Goal: Task Accomplishment & Management: Use online tool/utility

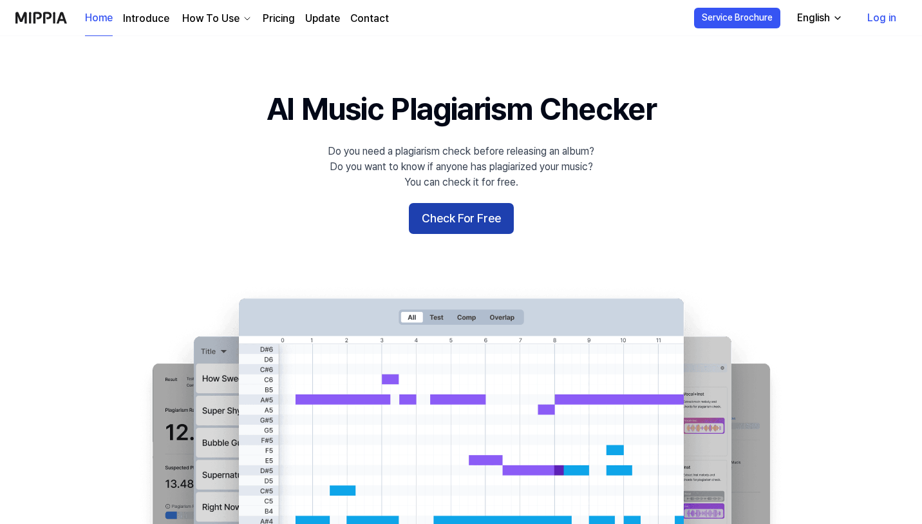
click at [476, 217] on button "Check For Free" at bounding box center [461, 218] width 105 height 31
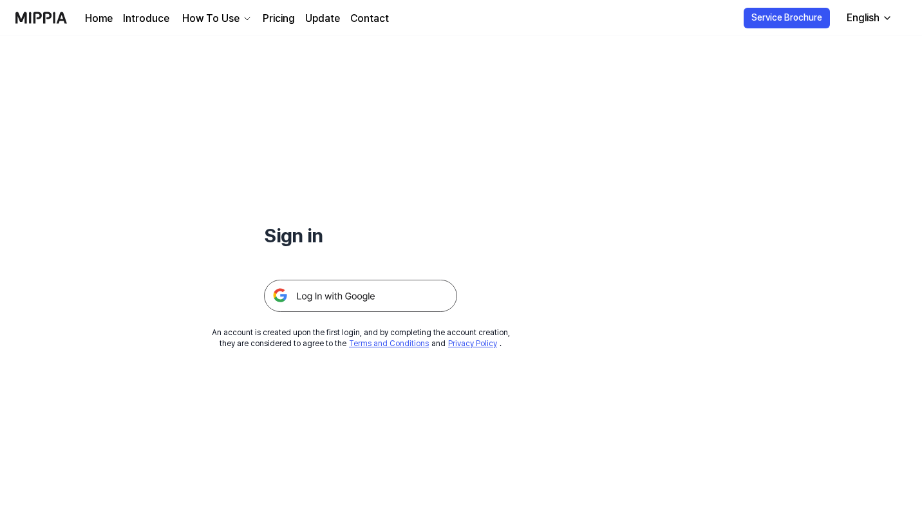
click at [402, 290] on img at bounding box center [360, 295] width 193 height 32
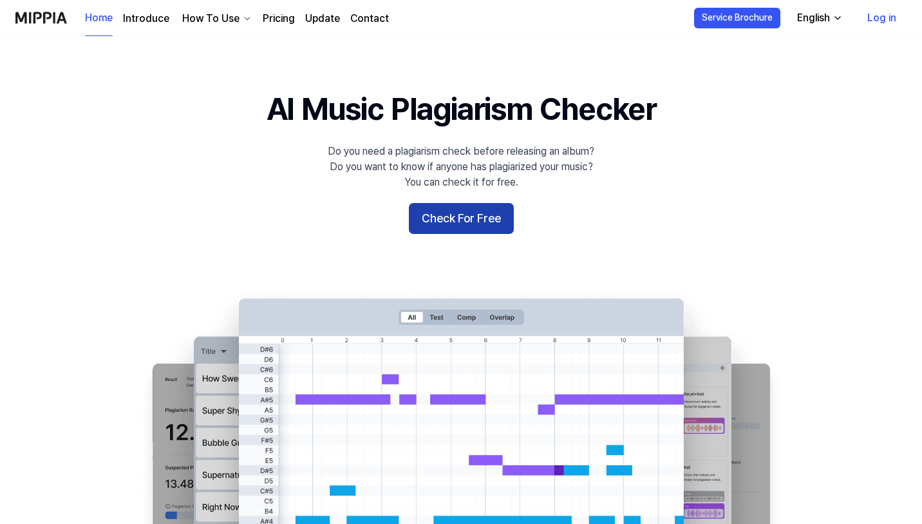
click at [479, 215] on button "Check For Free" at bounding box center [461, 218] width 105 height 31
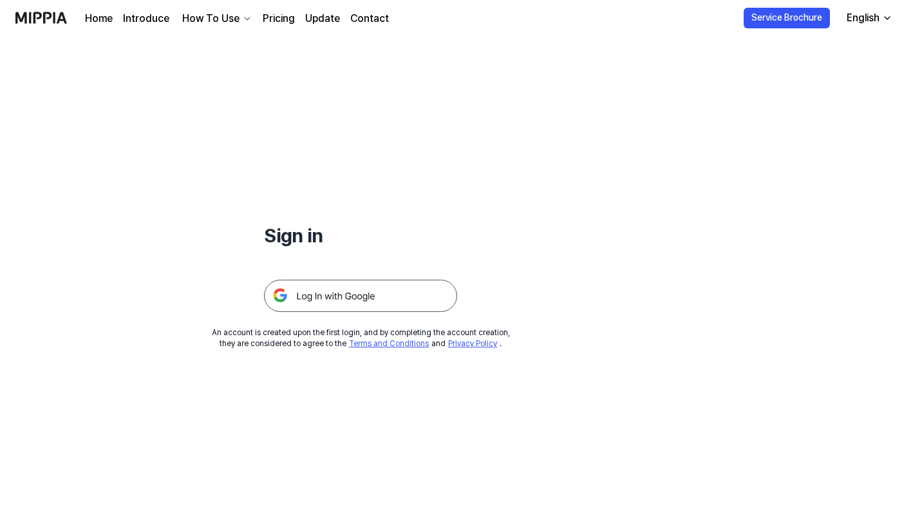
click at [395, 287] on img at bounding box center [360, 295] width 193 height 32
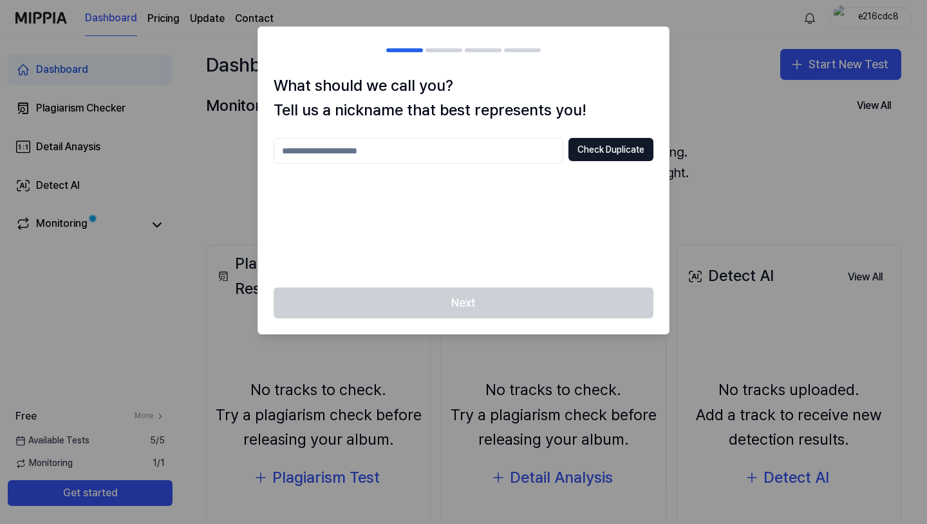
click at [514, 158] on input "text" at bounding box center [419, 151] width 290 height 26
click at [494, 303] on div "Next" at bounding box center [463, 310] width 411 height 46
click at [518, 146] on input "text" at bounding box center [419, 151] width 290 height 26
type input "******"
click at [628, 154] on button "Check Duplicate" at bounding box center [611, 149] width 85 height 23
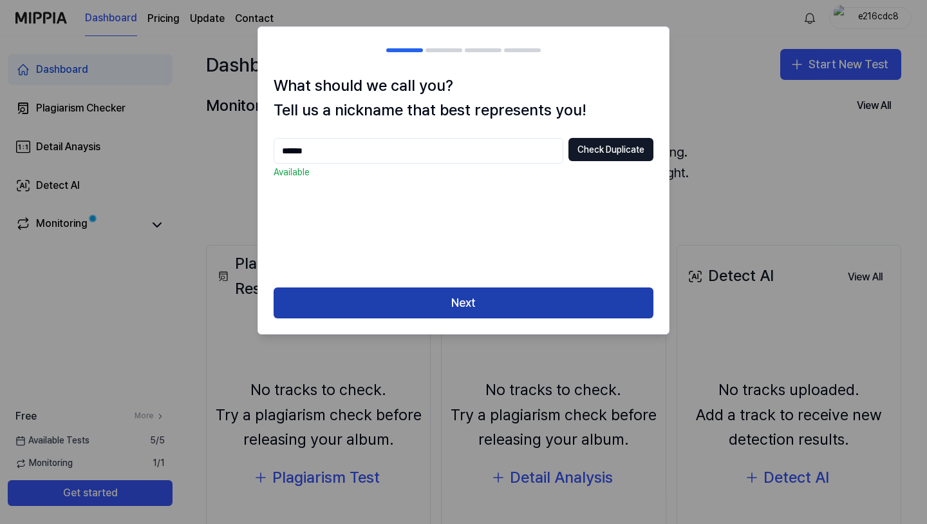
click at [489, 302] on button "Next" at bounding box center [464, 302] width 380 height 31
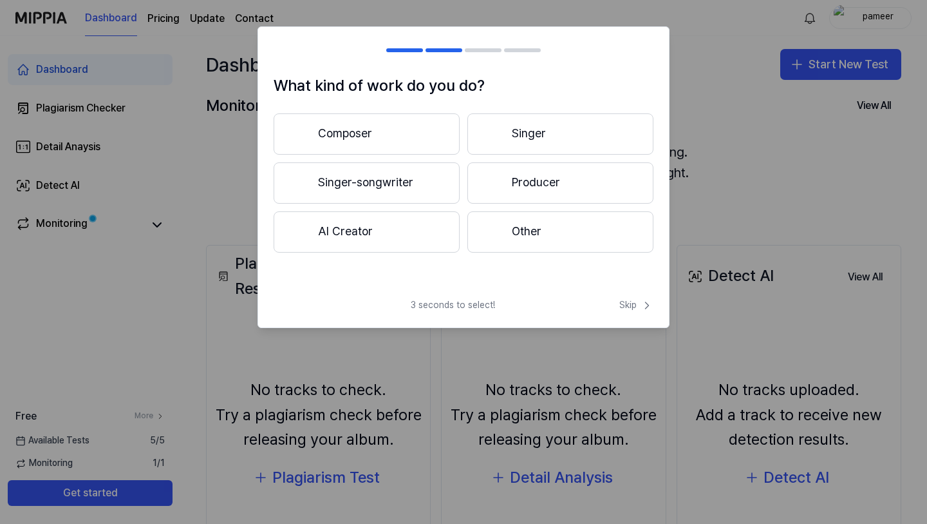
click at [436, 185] on button "Singer-songwriter" at bounding box center [367, 182] width 186 height 41
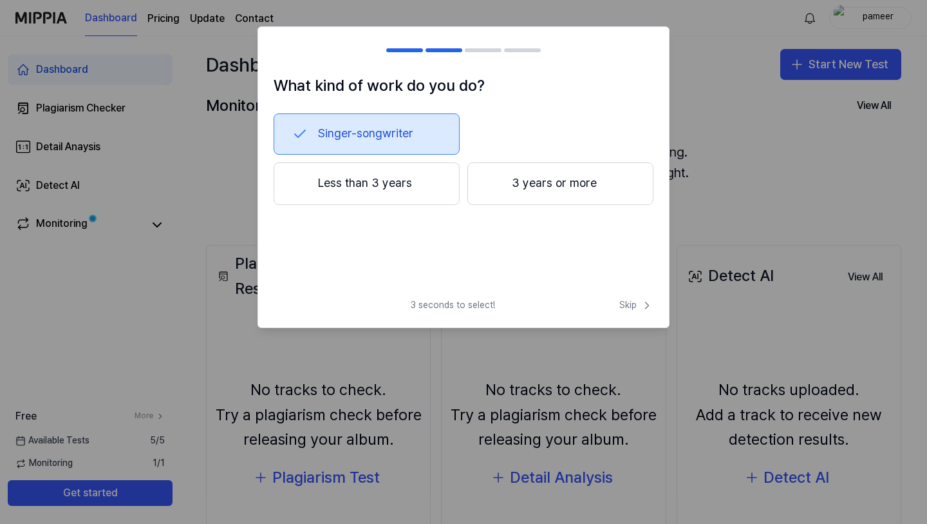
click at [424, 185] on button "Less than 3 years" at bounding box center [367, 183] width 186 height 43
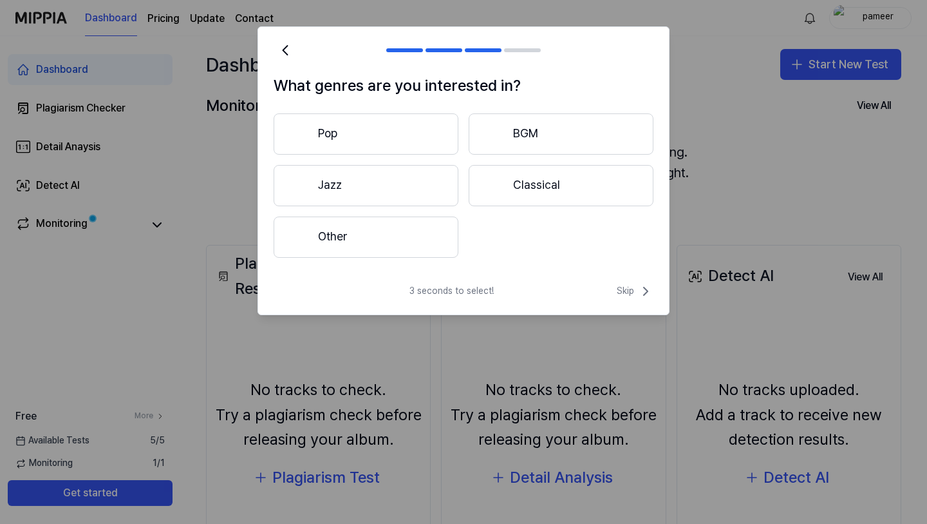
click at [386, 237] on button "Other" at bounding box center [366, 236] width 185 height 41
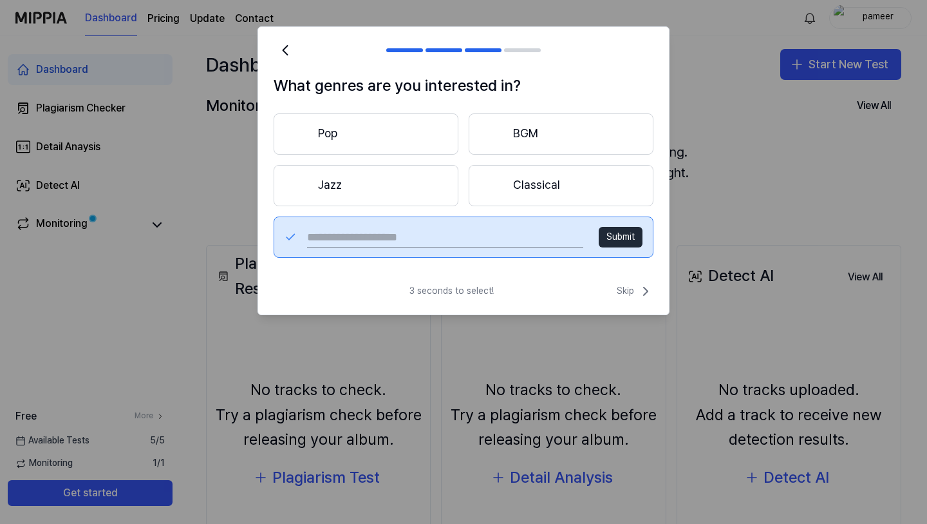
click at [558, 240] on input "text" at bounding box center [445, 237] width 276 height 21
type input "*"
click at [621, 238] on button "Submit" at bounding box center [621, 237] width 44 height 21
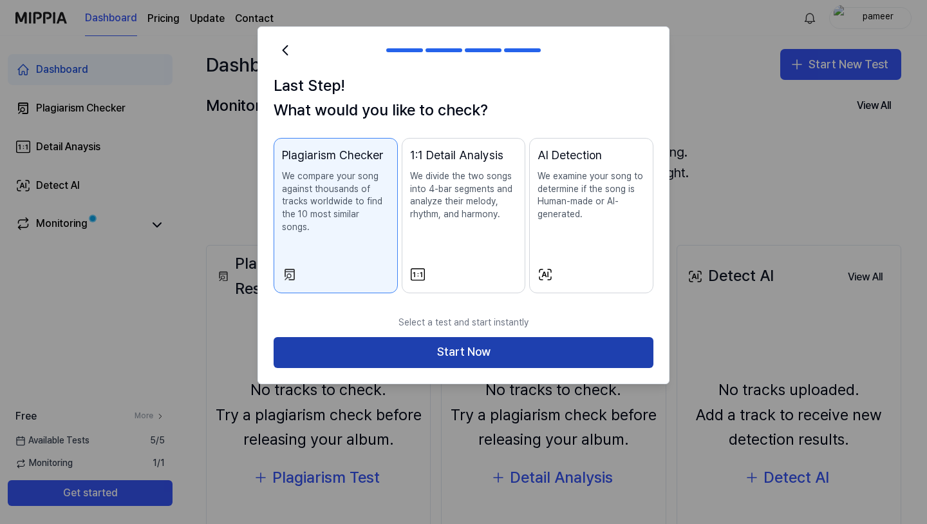
click at [468, 337] on button "Start Now" at bounding box center [464, 352] width 380 height 31
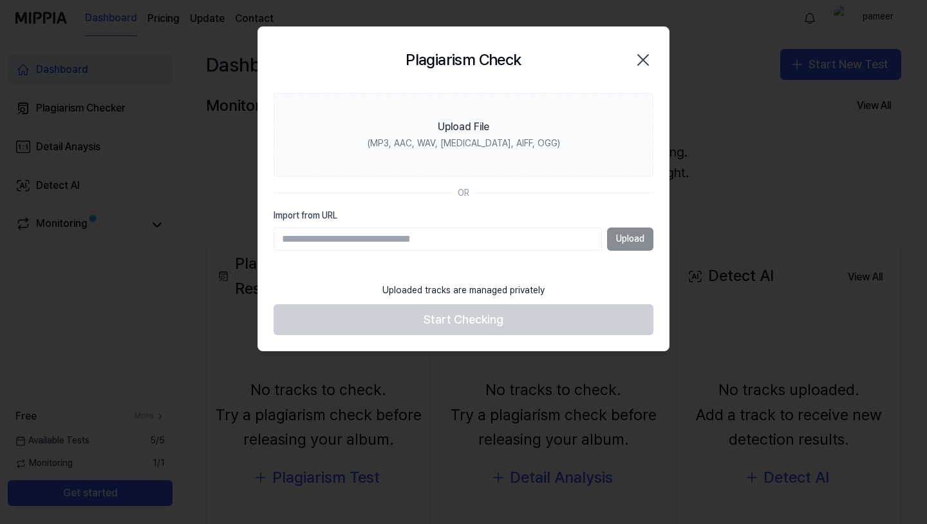
click at [413, 236] on input "Import from URL" at bounding box center [438, 238] width 328 height 23
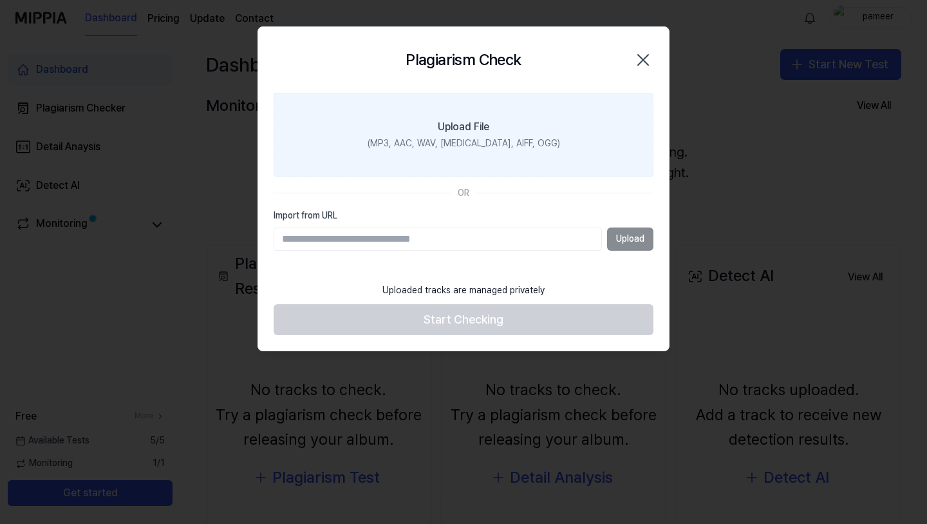
click at [505, 147] on div "(MP3, AAC, WAV, FLAC, AIFF, OGG)" at bounding box center [464, 143] width 193 height 13
click at [0, 0] on input "Upload File (MP3, AAC, WAV, FLAC, AIFF, OGG)" at bounding box center [0, 0] width 0 height 0
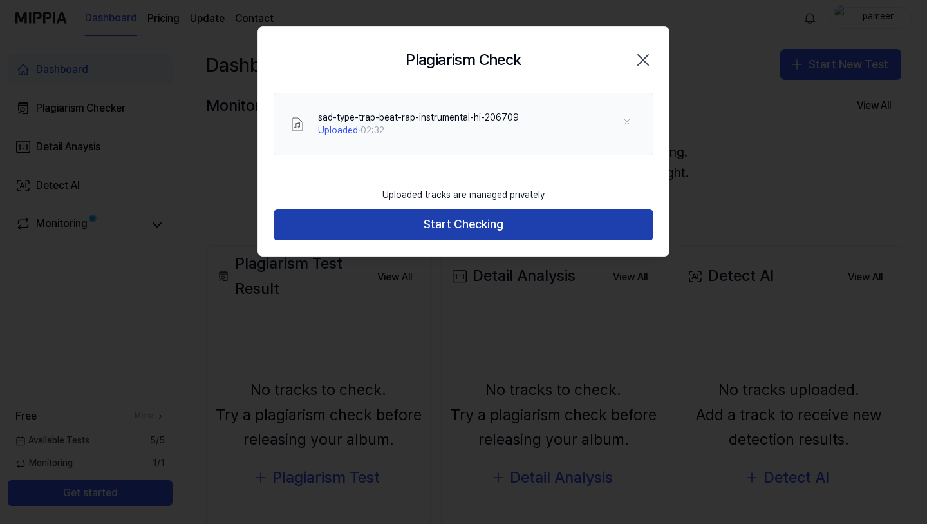
click at [442, 225] on button "Start Checking" at bounding box center [464, 224] width 380 height 31
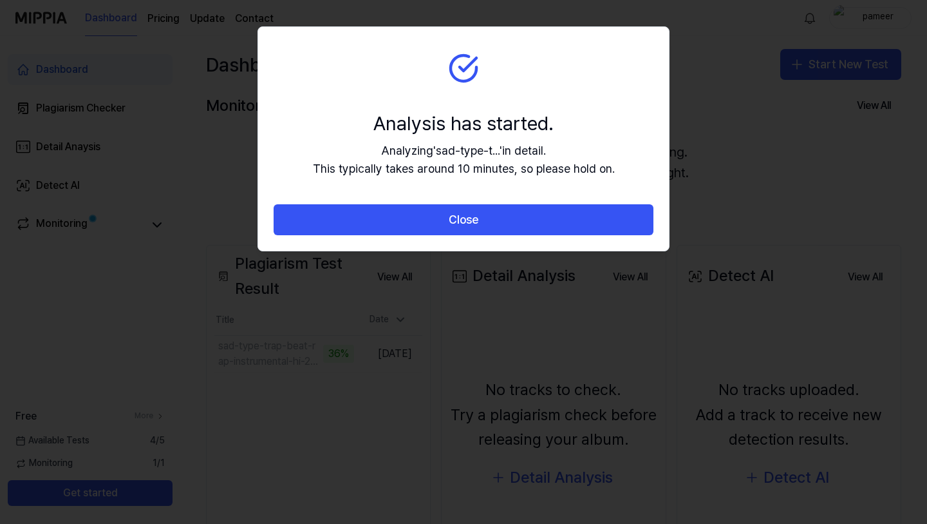
click at [502, 138] on div "Analysis has started. Analyzing ' sad-type-t... ' in detail. This typically tak…" at bounding box center [464, 144] width 302 height 70
click at [497, 112] on div "Analysis has started." at bounding box center [464, 122] width 302 height 27
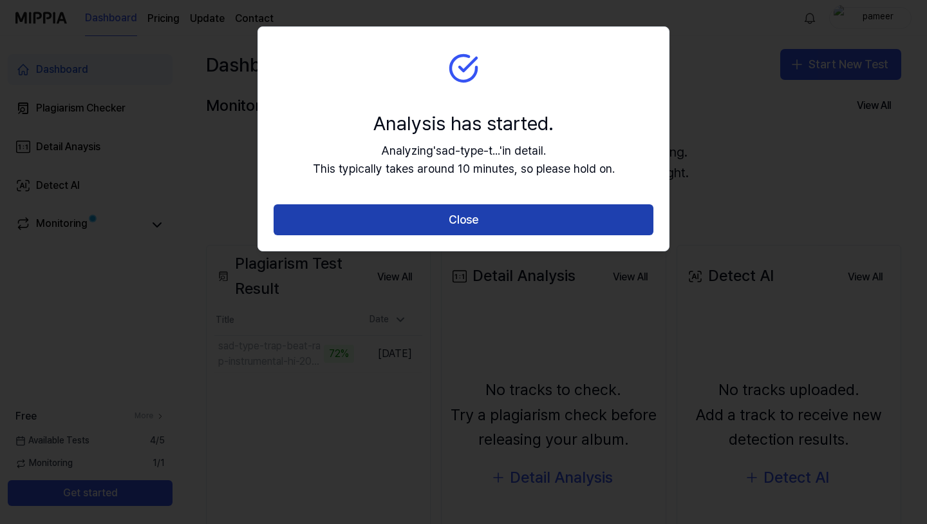
click at [481, 219] on button "Close" at bounding box center [464, 219] width 380 height 31
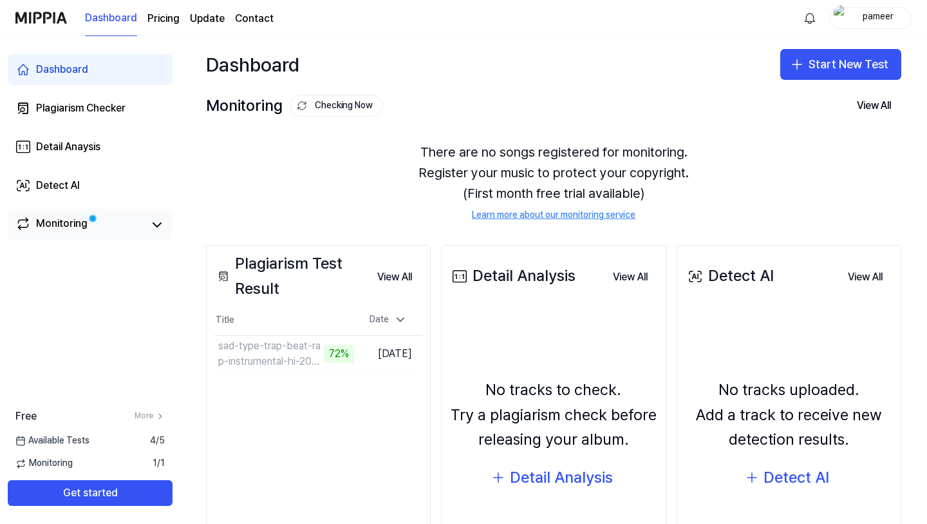
click at [89, 216] on span at bounding box center [93, 218] width 8 height 8
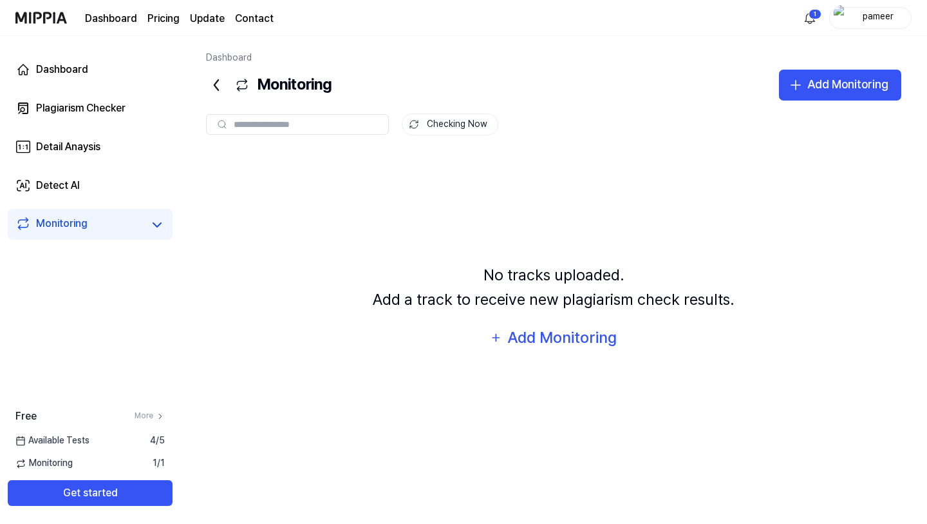
click at [497, 279] on div "No tracks uploaded. Add a track to receive new plagiarism check results." at bounding box center [554, 288] width 362 height 50
click at [124, 443] on div "Available Tests 4 / 5" at bounding box center [90, 440] width 180 height 13
click at [76, 438] on span "Available Tests" at bounding box center [52, 440] width 74 height 13
click at [149, 418] on link "More" at bounding box center [150, 415] width 30 height 11
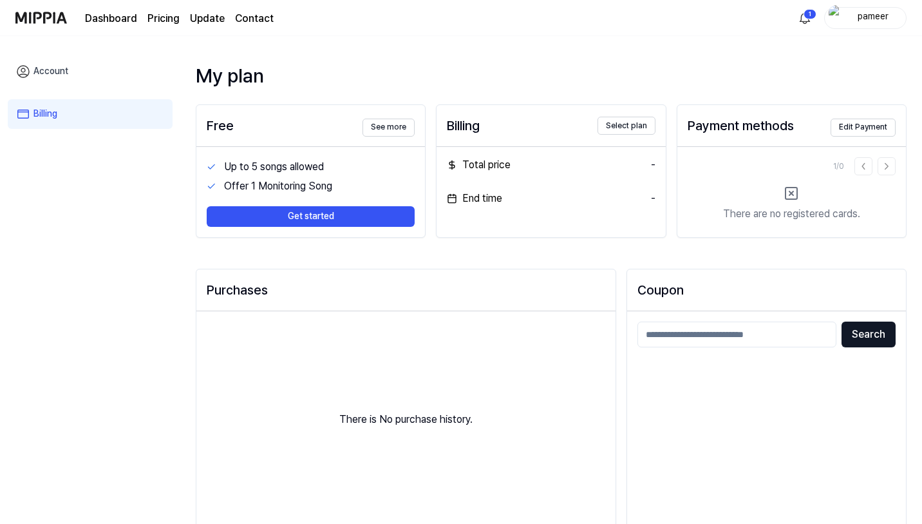
scroll to position [66, 0]
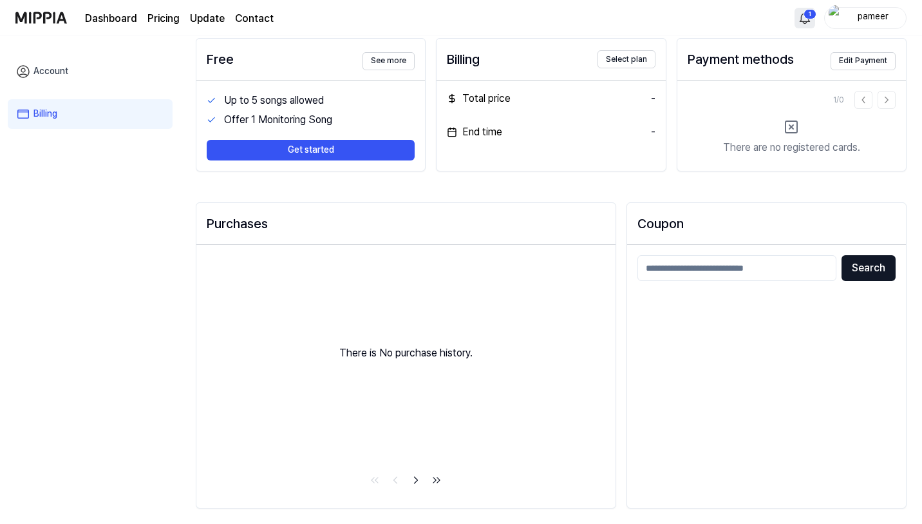
click at [814, 17] on html "Dashboard Pricing Update Contact 1 pameer Account Billing My plan Free See more…" at bounding box center [461, 196] width 922 height 524
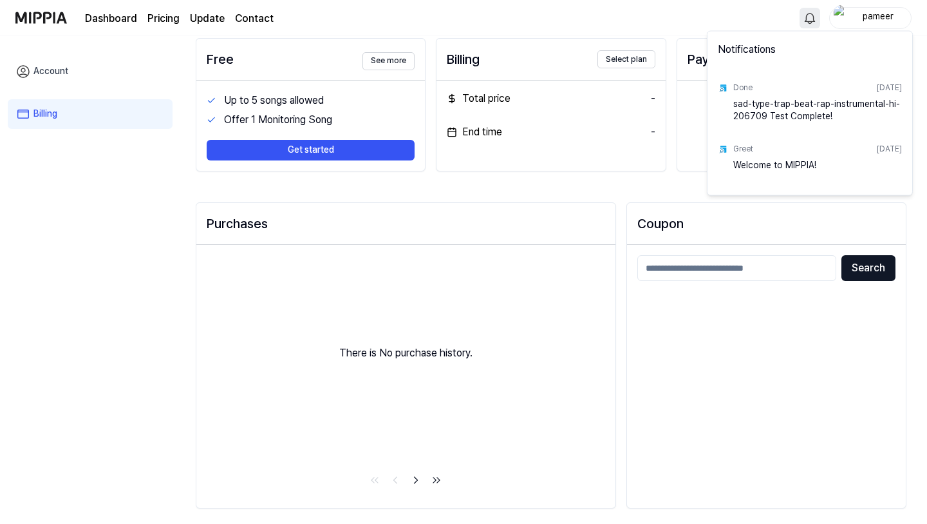
click at [757, 19] on html "Dashboard Pricing Update Contact pameer Account Billing My plan Free See more U…" at bounding box center [463, 196] width 927 height 524
